Goal: Task Accomplishment & Management: Manage account settings

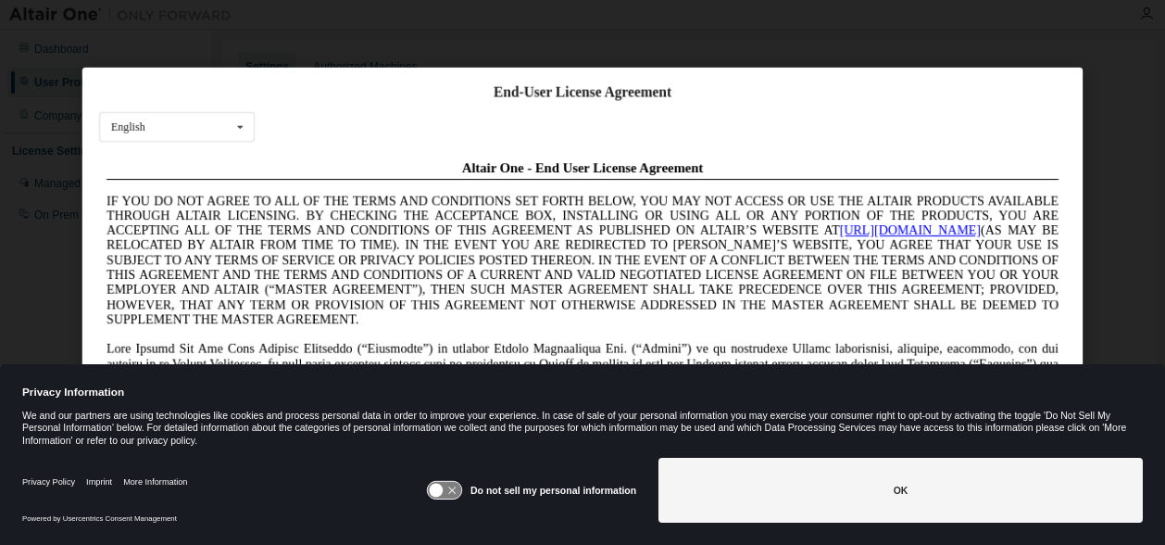
scroll to position [79, 0]
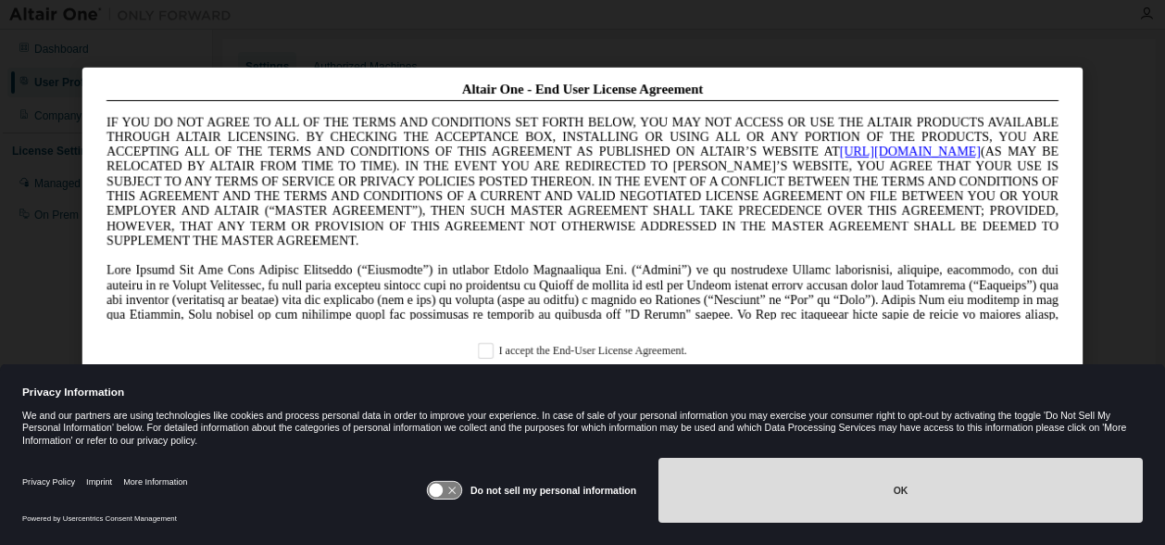
click at [951, 502] on button "OK" at bounding box center [901, 490] width 484 height 65
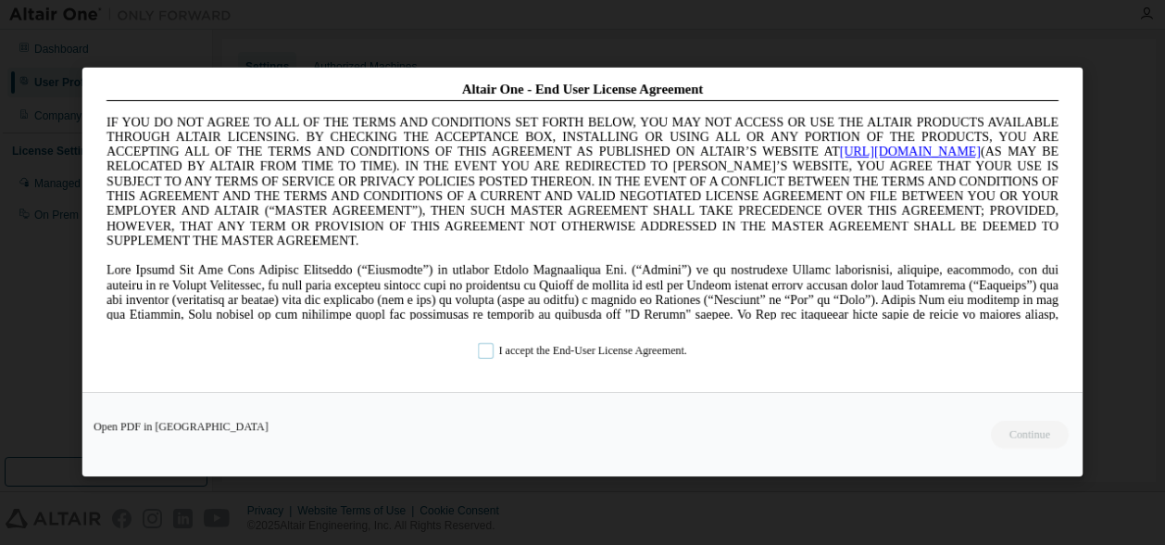
click at [563, 349] on label "I accept the End-User License Agreement." at bounding box center [582, 351] width 209 height 16
click at [1019, 433] on button "Continue" at bounding box center [1029, 435] width 80 height 28
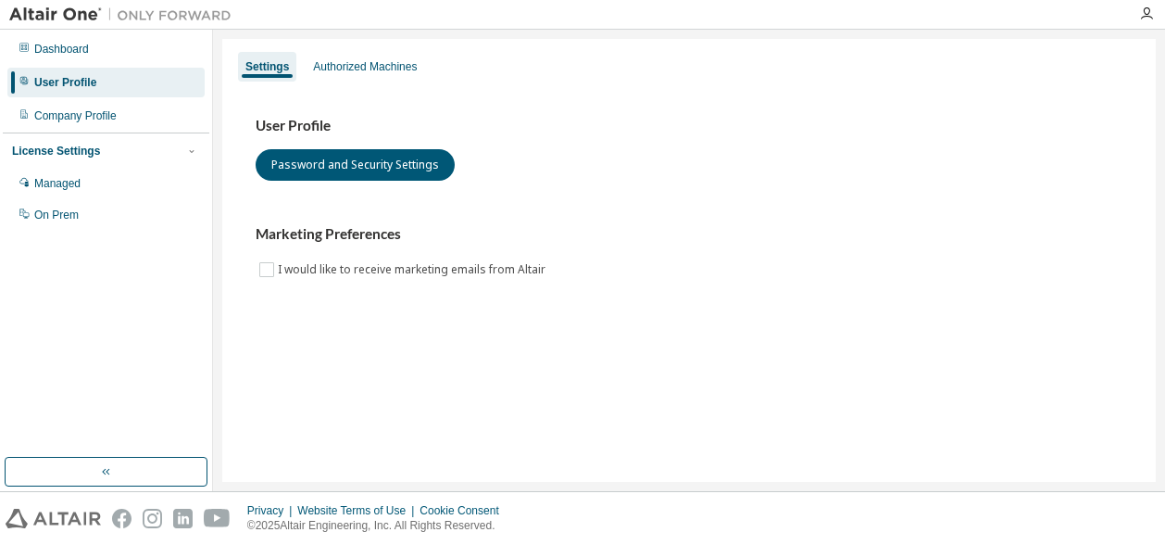
click at [863, 416] on div "Settings Authorized Machines User Profile Password and Security Settings Market…" at bounding box center [689, 260] width 934 height 443
click at [410, 72] on div "Authorized Machines" at bounding box center [365, 66] width 104 height 15
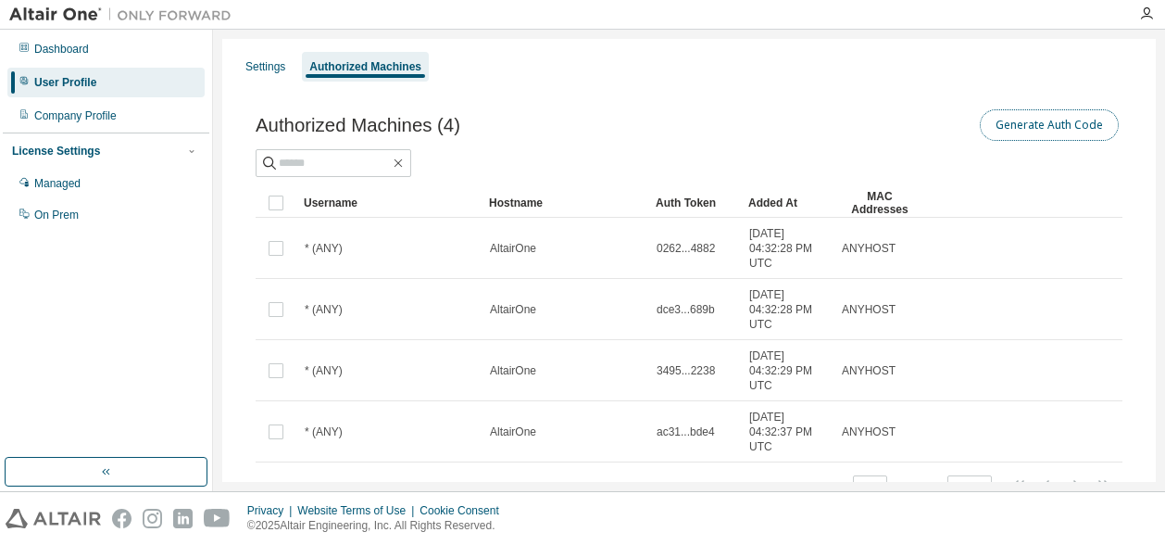
click at [1040, 126] on button "Generate Auth Code" at bounding box center [1049, 124] width 139 height 31
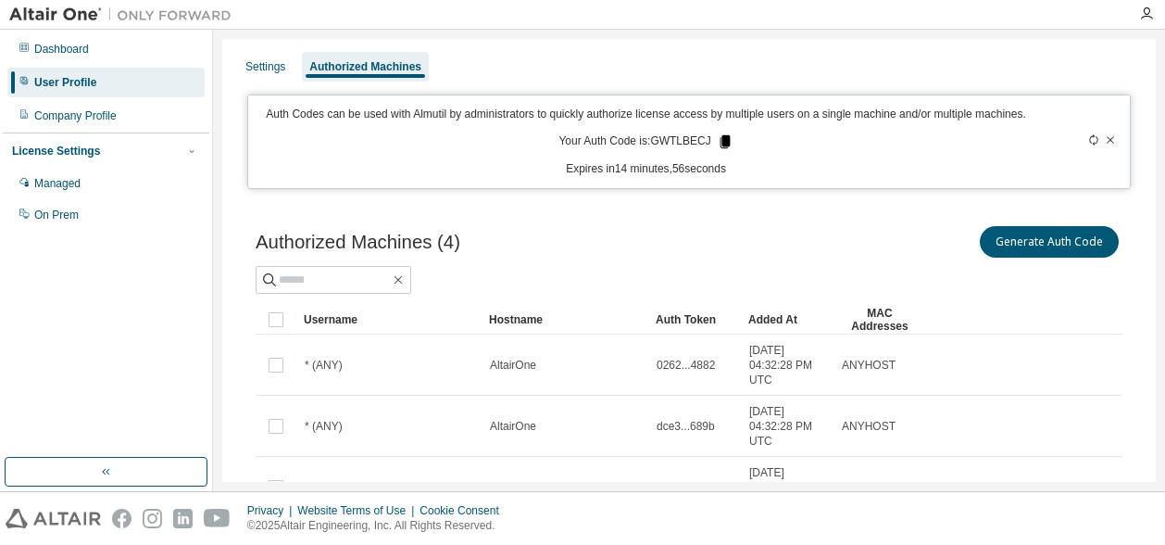
click at [720, 148] on icon at bounding box center [725, 141] width 10 height 13
